Goal: Task Accomplishment & Management: Use online tool/utility

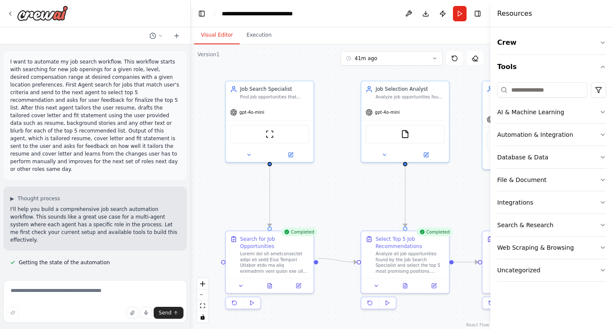
scroll to position [6447, 0]
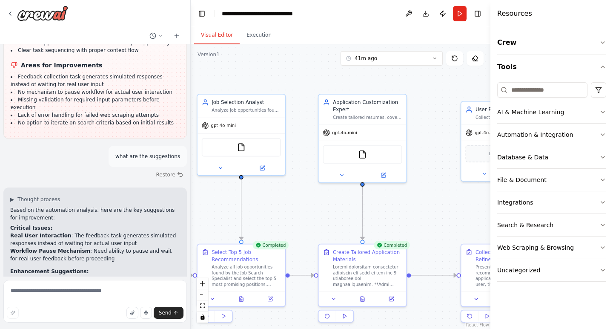
drag, startPoint x: 340, startPoint y: 199, endPoint x: 176, endPoint y: 212, distance: 164.4
click at [176, 212] on div "I want to automate my job search workflow. This workflow starts with searching …" at bounding box center [306, 164] width 613 height 329
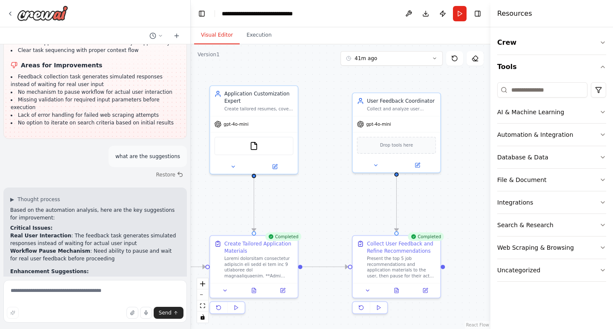
drag, startPoint x: 315, startPoint y: 203, endPoint x: 207, endPoint y: 195, distance: 108.9
click at [207, 195] on div ".deletable-edge-delete-btn { width: 20px; height: 20px; border: 0px solid #ffff…" at bounding box center [341, 186] width 300 height 284
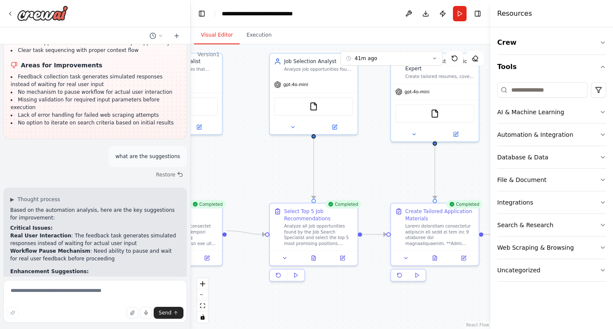
drag, startPoint x: 309, startPoint y: 207, endPoint x: 490, endPoint y: 175, distance: 183.8
click at [490, 175] on div "I want to automate my job search workflow. This workflow starts with searching …" at bounding box center [306, 164] width 613 height 329
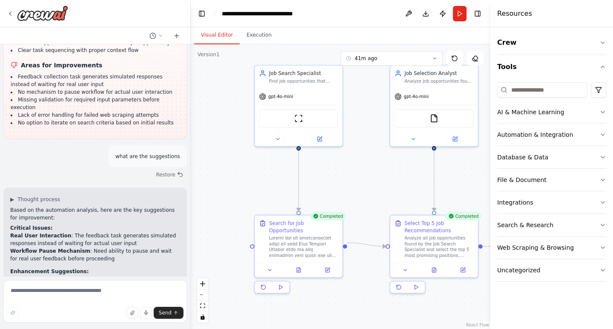
drag, startPoint x: 255, startPoint y: 183, endPoint x: 376, endPoint y: 195, distance: 121.0
click at [376, 195] on div ".deletable-edge-delete-btn { width: 20px; height: 20px; border: 0px solid #ffff…" at bounding box center [341, 186] width 300 height 284
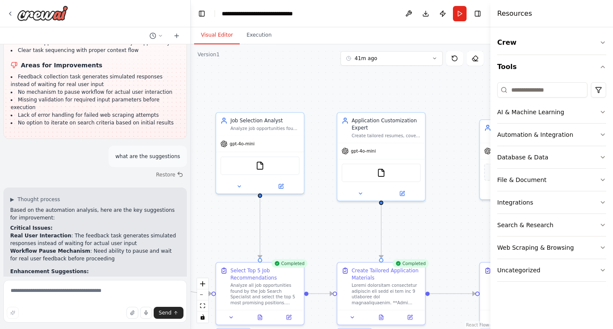
drag, startPoint x: 405, startPoint y: 179, endPoint x: 231, endPoint y: 226, distance: 180.4
click at [231, 226] on div ".deletable-edge-delete-btn { width: 20px; height: 20px; border: 0px solid #ffff…" at bounding box center [341, 186] width 300 height 284
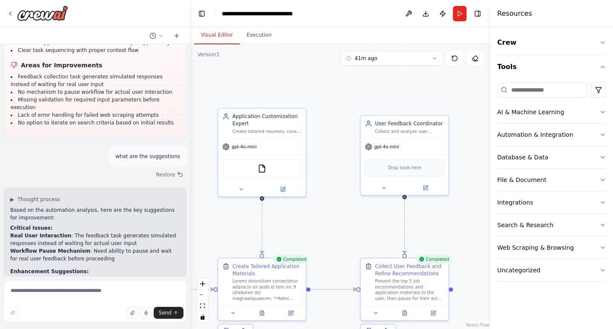
drag, startPoint x: 360, startPoint y: 240, endPoint x: 240, endPoint y: 236, distance: 119.3
click at [240, 236] on div ".deletable-edge-delete-btn { width: 20px; height: 20px; border: 0px solid #ffff…" at bounding box center [341, 186] width 300 height 284
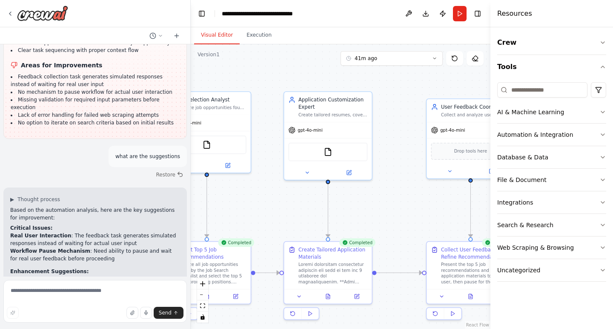
drag, startPoint x: 324, startPoint y: 226, endPoint x: 394, endPoint y: 209, distance: 72.1
click at [394, 209] on div ".deletable-edge-delete-btn { width: 20px; height: 20px; border: 0px solid #ffff…" at bounding box center [341, 186] width 300 height 284
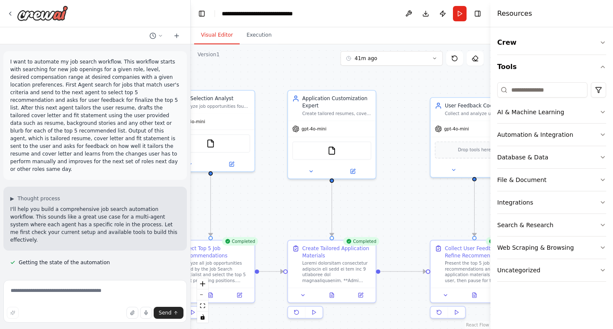
scroll to position [0, 0]
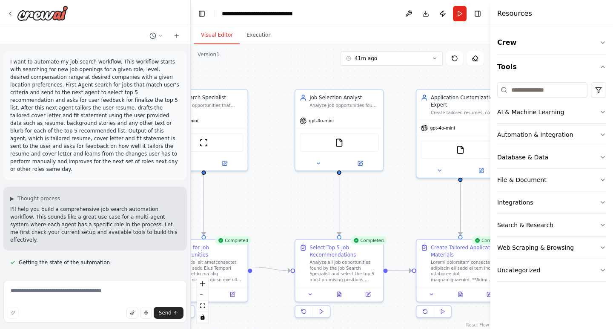
drag, startPoint x: 274, startPoint y: 195, endPoint x: 402, endPoint y: 194, distance: 128.5
click at [402, 194] on div ".deletable-edge-delete-btn { width: 20px; height: 20px; border: 0px solid #ffff…" at bounding box center [341, 186] width 300 height 284
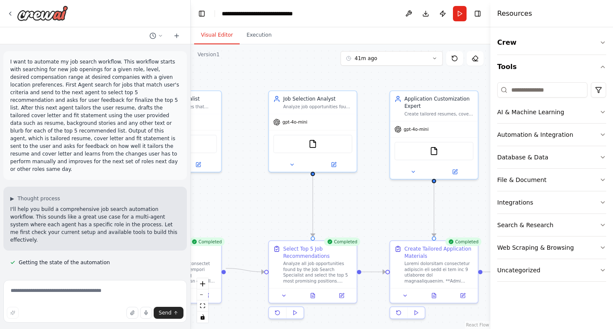
drag, startPoint x: 243, startPoint y: 211, endPoint x: 197, endPoint y: 215, distance: 46.2
click at [197, 215] on div ".deletable-edge-delete-btn { width: 20px; height: 20px; border: 0px solid #ffff…" at bounding box center [341, 186] width 300 height 284
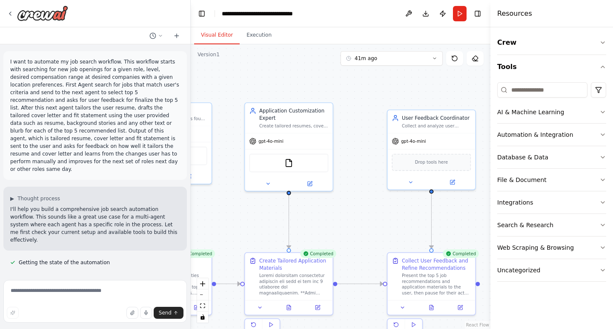
drag, startPoint x: 368, startPoint y: 204, endPoint x: 243, endPoint y: 213, distance: 125.9
click at [243, 213] on div ".deletable-edge-delete-btn { width: 20px; height: 20px; border: 0px solid #ffff…" at bounding box center [341, 186] width 300 height 284
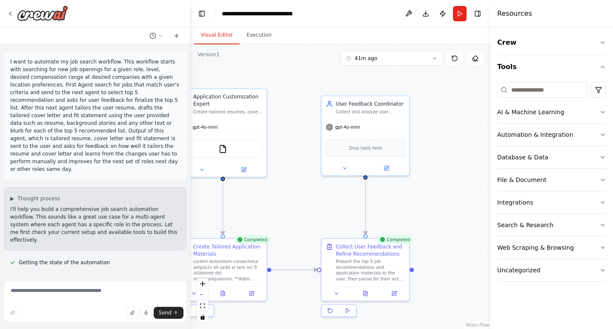
drag, startPoint x: 391, startPoint y: 230, endPoint x: 325, endPoint y: 216, distance: 67.5
click at [325, 216] on div ".deletable-edge-delete-btn { width: 20px; height: 20px; border: 0px solid #ffff…" at bounding box center [341, 186] width 300 height 284
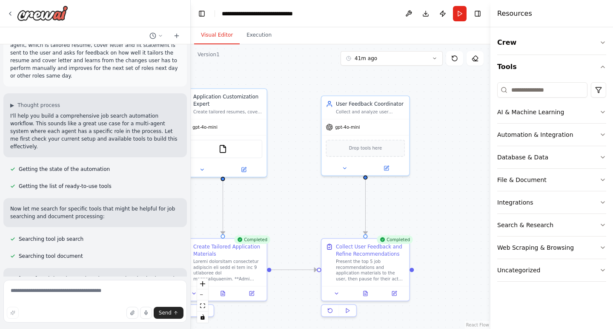
scroll to position [98, 0]
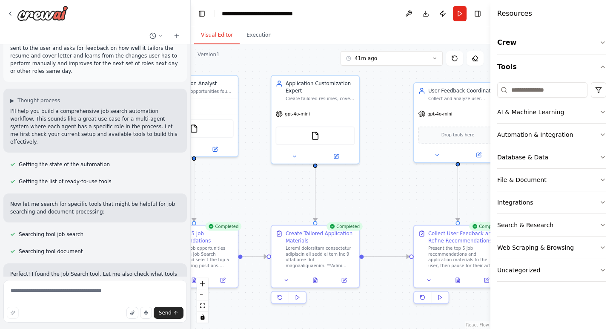
drag, startPoint x: 289, startPoint y: 214, endPoint x: 386, endPoint y: 202, distance: 97.7
click at [385, 201] on div ".deletable-edge-delete-btn { width: 20px; height: 20px; border: 0px solid #ffff…" at bounding box center [341, 186] width 300 height 284
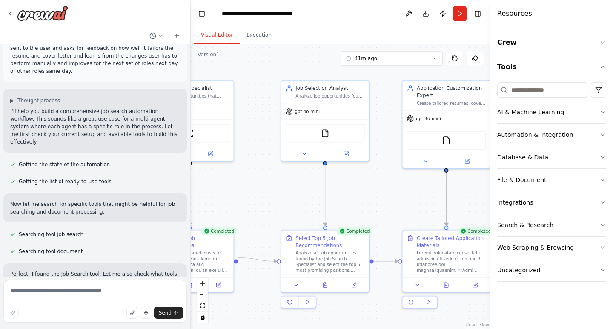
drag, startPoint x: 222, startPoint y: 197, endPoint x: 395, endPoint y: 201, distance: 173.7
click at [397, 201] on div ".deletable-edge-delete-btn { width: 20px; height: 20px; border: 0px solid #ffff…" at bounding box center [341, 186] width 300 height 284
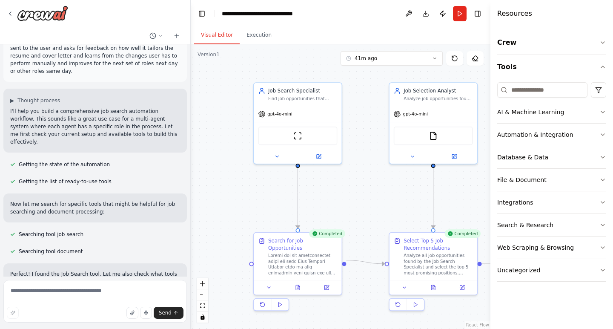
drag, startPoint x: 306, startPoint y: 204, endPoint x: 366, endPoint y: 206, distance: 60.5
click at [366, 206] on div ".deletable-edge-delete-btn { width: 20px; height: 20px; border: 0px solid #ffff…" at bounding box center [341, 186] width 300 height 284
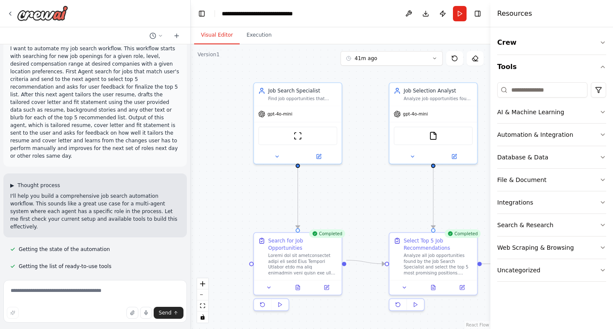
scroll to position [1, 0]
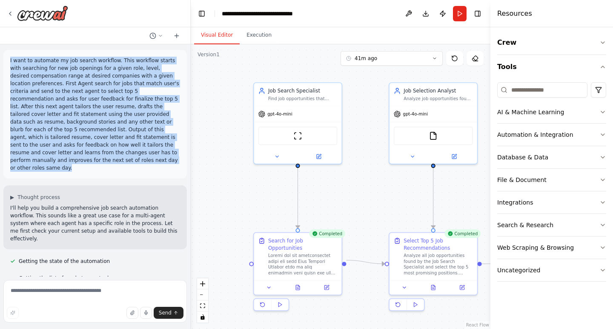
drag, startPoint x: 9, startPoint y: 58, endPoint x: 65, endPoint y: 160, distance: 116.2
click at [65, 160] on div "I want to automate my job search workflow. This workflow starts with searching …" at bounding box center [94, 114] width 183 height 129
copy p "I want to automate my job search workflow. This workflow starts with searching …"
